Goal: Check status: Check status

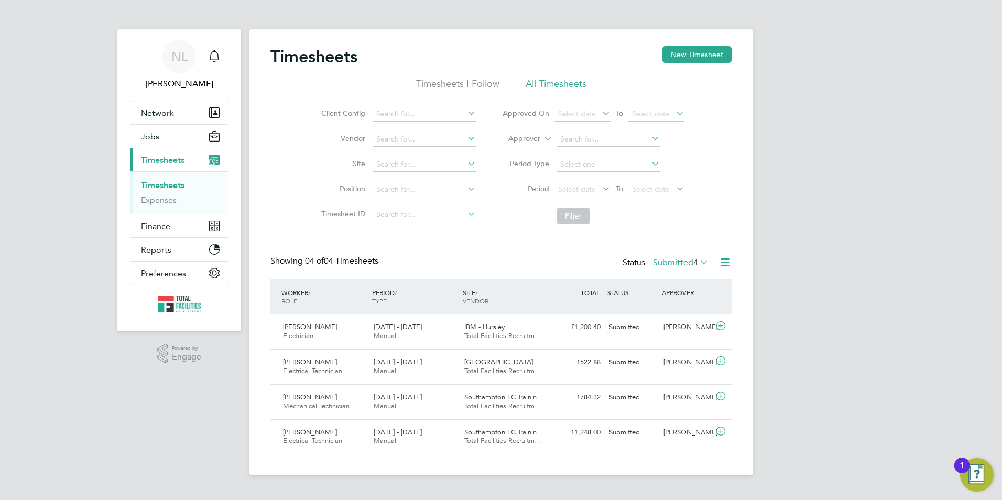
click at [697, 265] on span "4" at bounding box center [696, 262] width 5 height 10
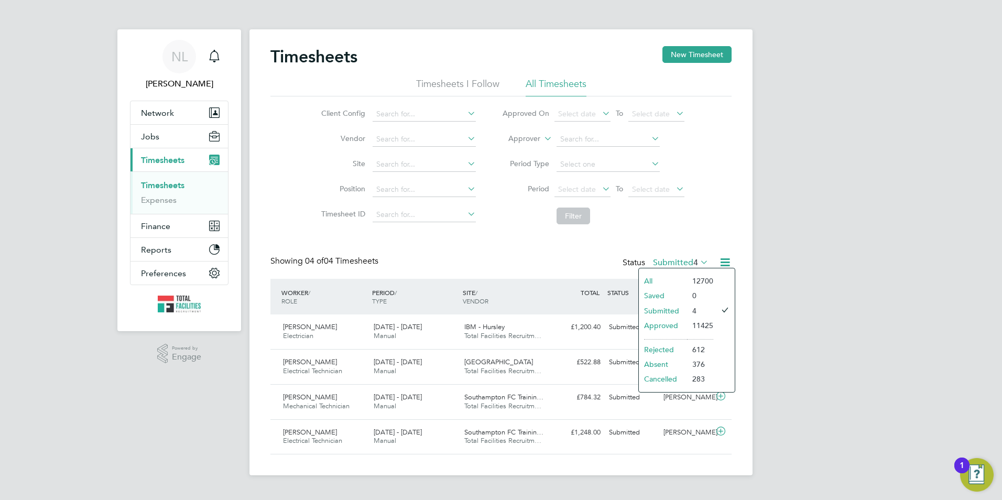
click at [684, 362] on li "Absent" at bounding box center [663, 364] width 48 height 15
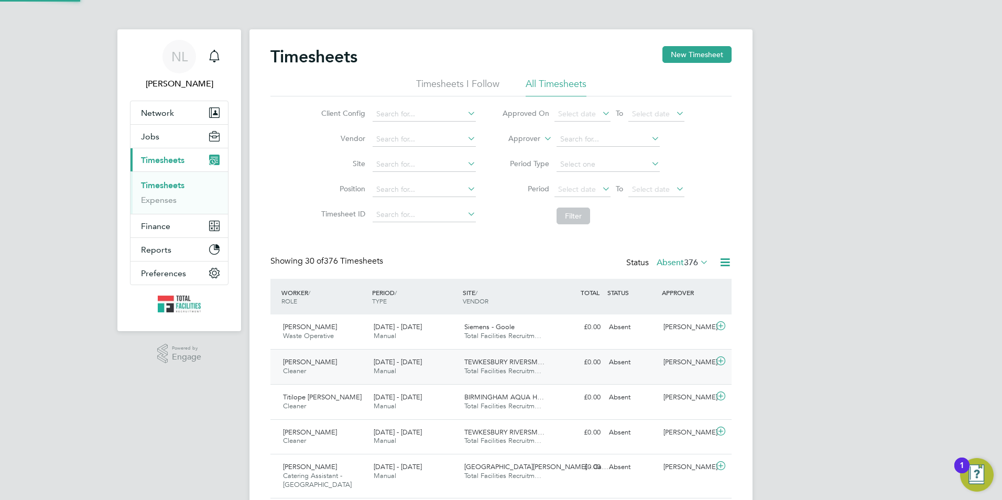
scroll to position [27, 91]
click at [682, 278] on div "Showing 30 of 376 Timesheets Status Absent 376" at bounding box center [501, 267] width 461 height 23
click at [683, 270] on div "Status Absent 376" at bounding box center [669, 263] width 84 height 15
drag, startPoint x: 688, startPoint y: 262, endPoint x: 692, endPoint y: 268, distance: 8.0
click at [688, 263] on span "376" at bounding box center [691, 262] width 14 height 10
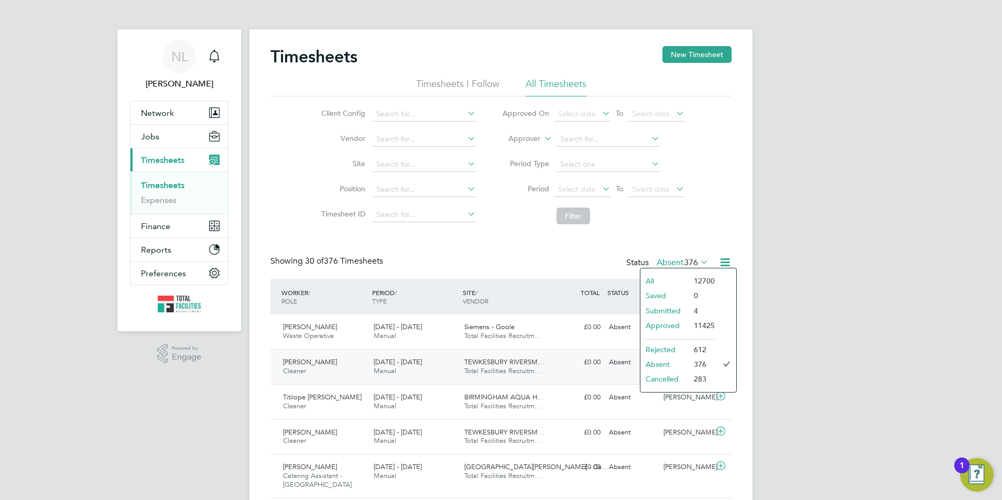
click at [691, 377] on li "283" at bounding box center [702, 379] width 26 height 15
